Goal: Task Accomplishment & Management: Use online tool/utility

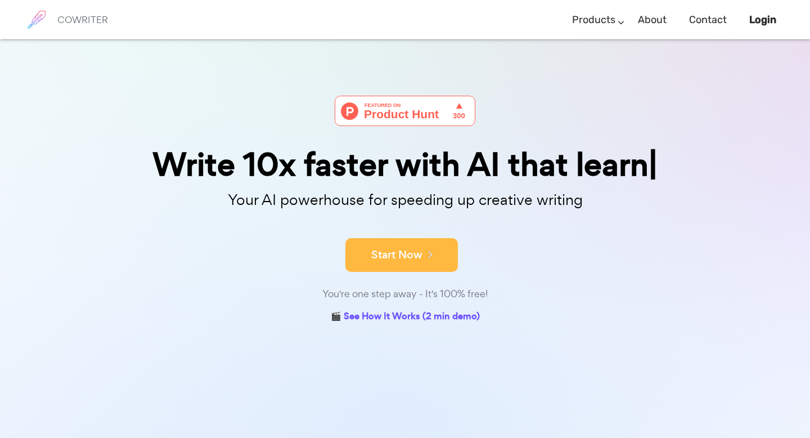
click at [413, 259] on button "Start Now" at bounding box center [401, 255] width 113 height 34
